Goal: Task Accomplishment & Management: Complete application form

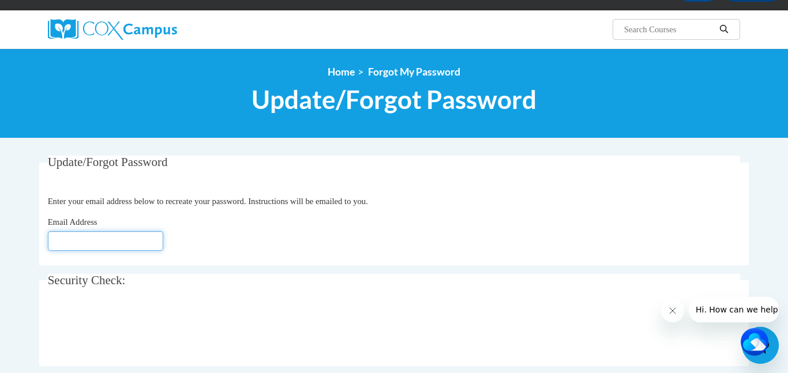
click at [136, 243] on input "Email Address" at bounding box center [105, 241] width 115 height 20
click at [107, 240] on input "afitzpatrick@leittownschools.com" at bounding box center [105, 241] width 115 height 20
type input "afitzpatrick@levittownschools.com"
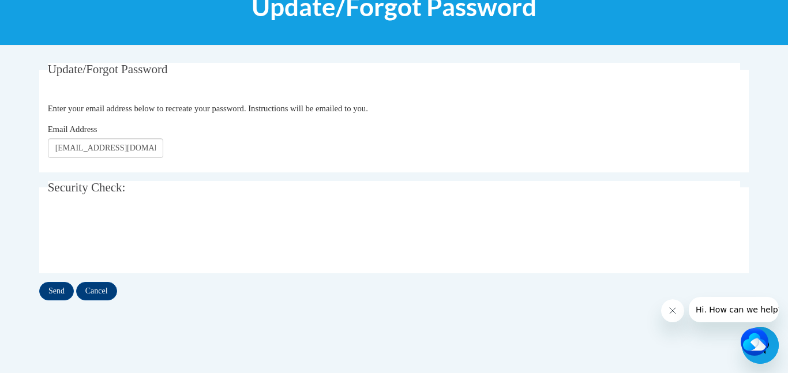
scroll to position [171, 0]
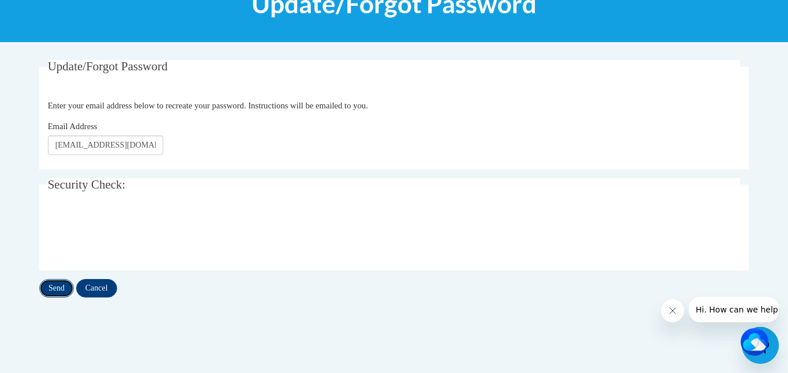
click at [52, 285] on input "Send" at bounding box center [56, 288] width 35 height 18
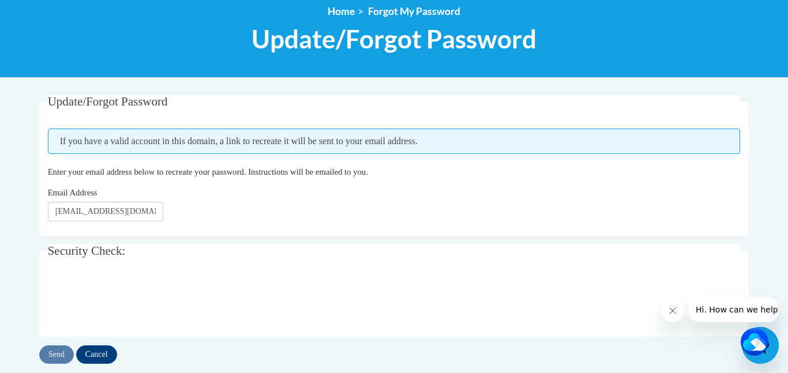
scroll to position [146, 0]
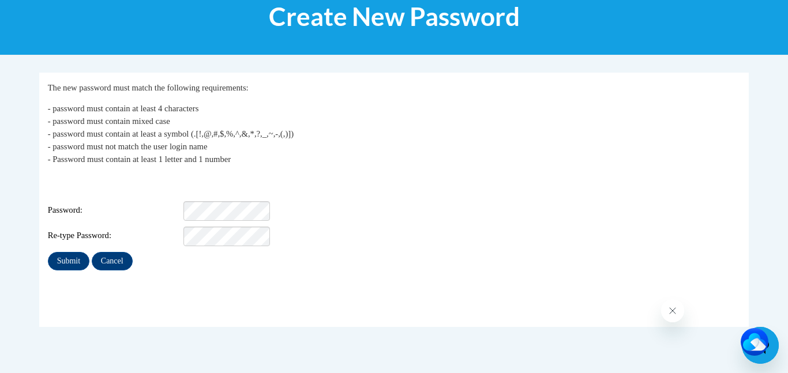
scroll to position [162, 0]
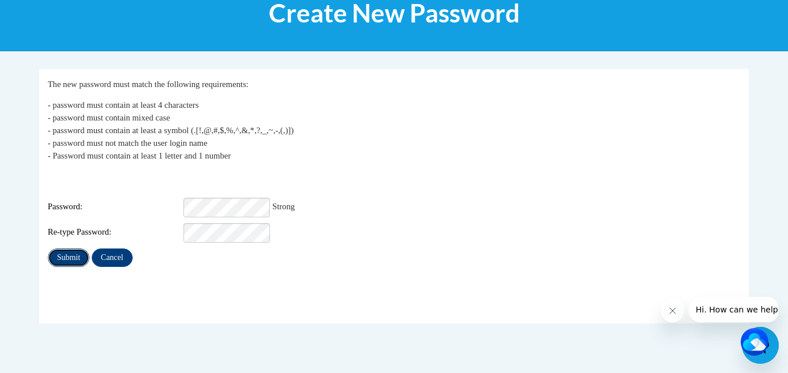
click at [61, 249] on input "Submit" at bounding box center [69, 258] width 42 height 18
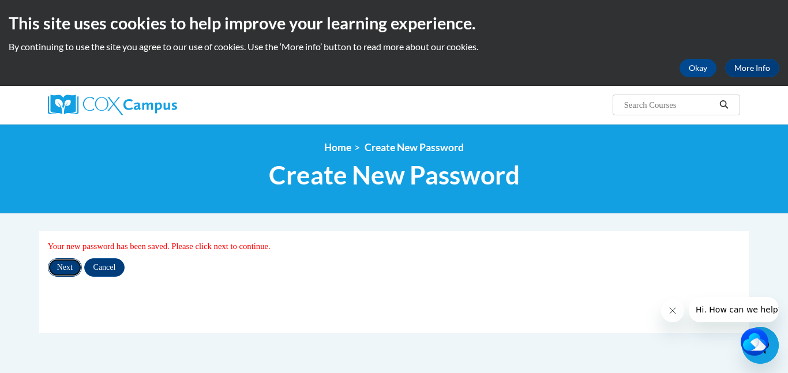
click at [58, 267] on input "Next" at bounding box center [65, 267] width 34 height 18
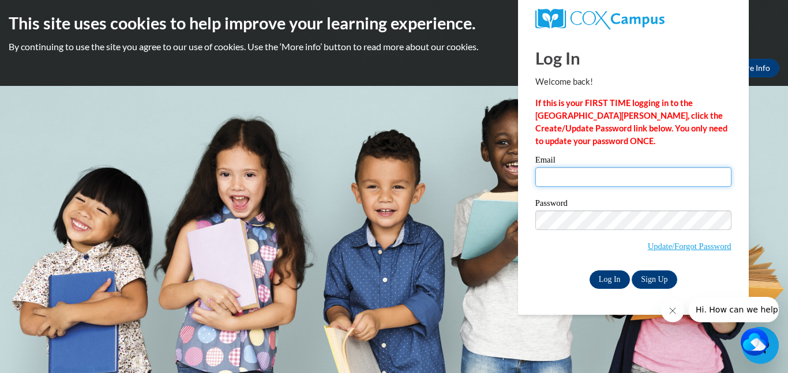
type input "afitzpatrick@levittownschools.com"
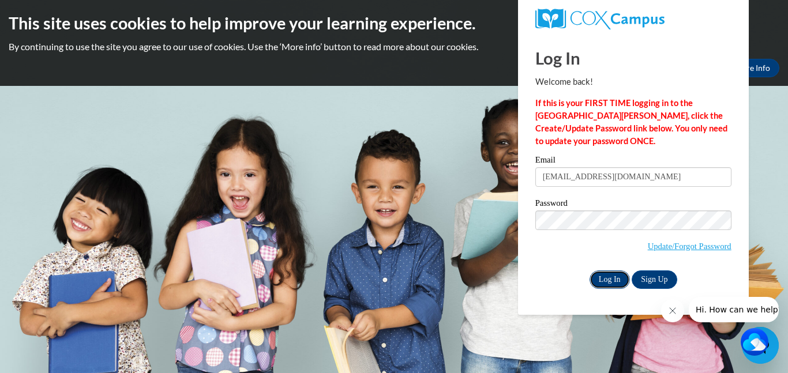
click at [615, 282] on input "Log In" at bounding box center [609, 279] width 40 height 18
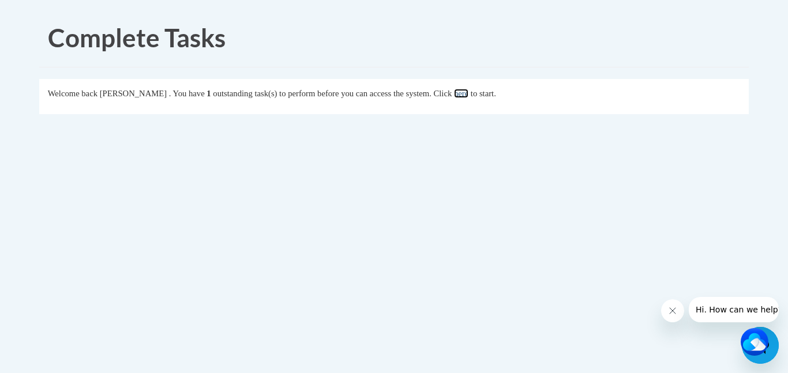
click at [468, 97] on link "here" at bounding box center [461, 93] width 14 height 9
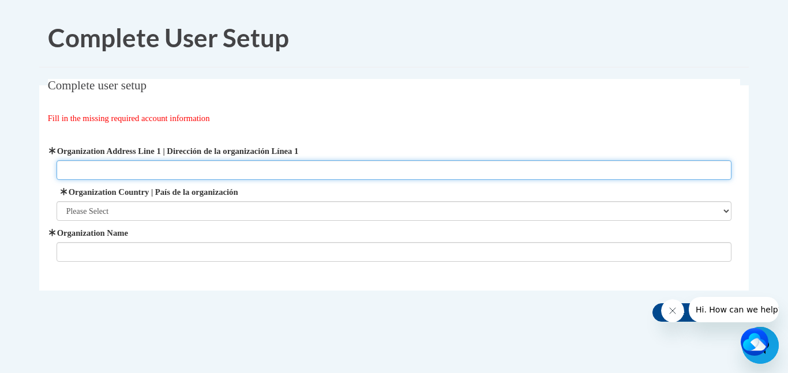
click at [172, 172] on input "Organization Address Line 1 | Dirección de la organización Línea 1" at bounding box center [394, 170] width 675 height 20
type input "Gardiners Ave"
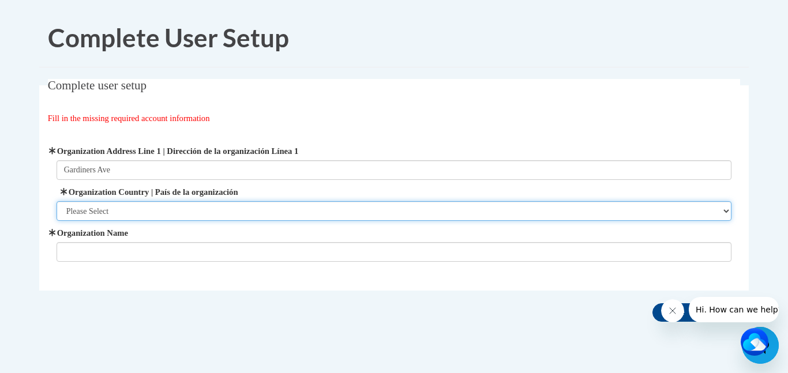
click at [100, 206] on select "Please Select [GEOGRAPHIC_DATA] | [GEOGRAPHIC_DATA] Outside of [GEOGRAPHIC_DATA…" at bounding box center [394, 211] width 675 height 20
select select "ad49bcad-a171-4b2e-b99c-48b446064914"
click at [57, 201] on select "Please Select [GEOGRAPHIC_DATA] | [GEOGRAPHIC_DATA] Outside of [GEOGRAPHIC_DATA…" at bounding box center [394, 211] width 675 height 20
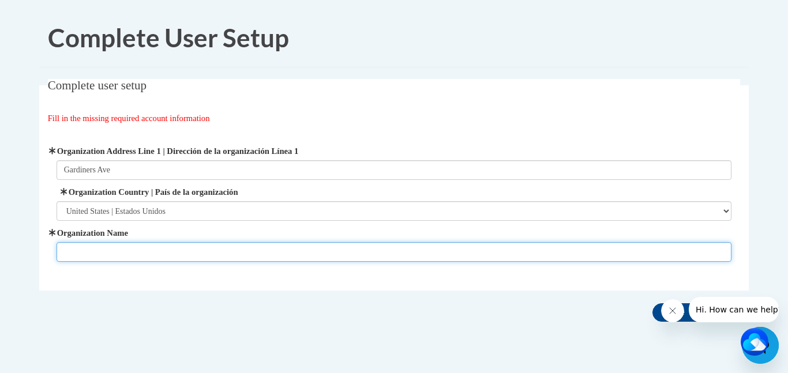
click at [112, 251] on input "Organization Name" at bounding box center [394, 252] width 675 height 20
type input "[GEOGRAPHIC_DATA]"
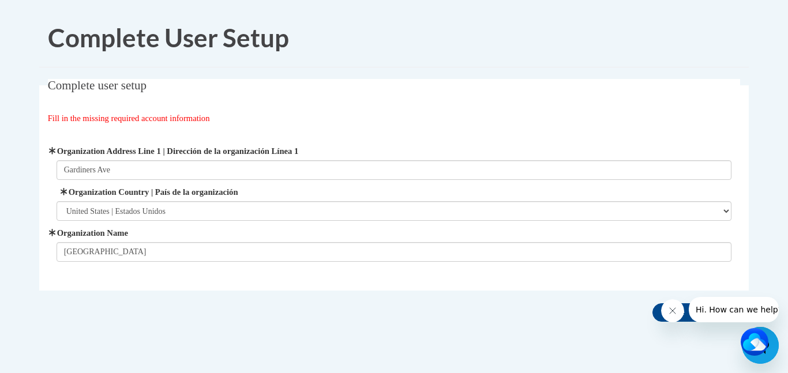
click at [671, 310] on icon "Close message from company" at bounding box center [673, 311] width 6 height 6
click at [671, 310] on input "Save" at bounding box center [676, 312] width 48 height 18
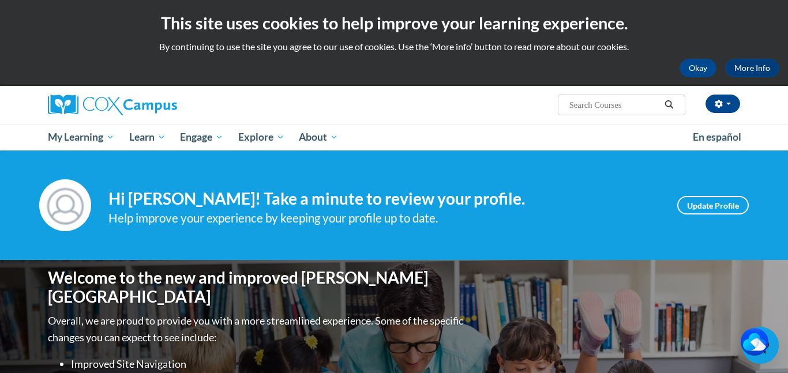
click at [176, 118] on div at bounding box center [157, 105] width 236 height 38
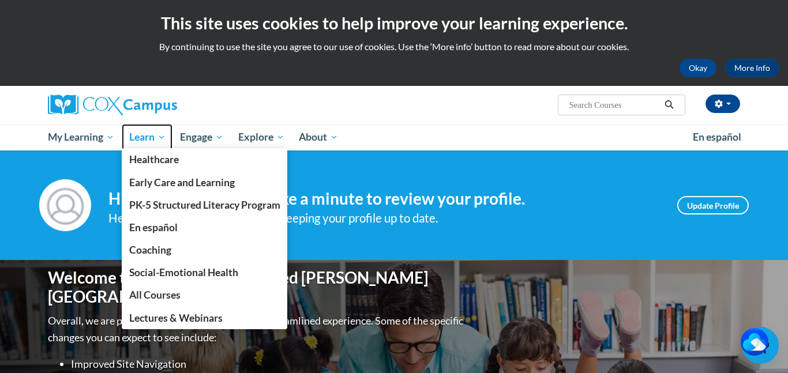
click at [134, 136] on span "Learn" at bounding box center [147, 137] width 36 height 14
